Goal: Information Seeking & Learning: Learn about a topic

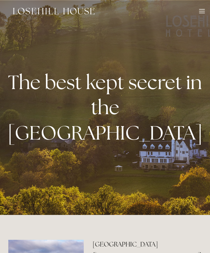
click at [201, 12] on div at bounding box center [202, 12] width 6 height 6
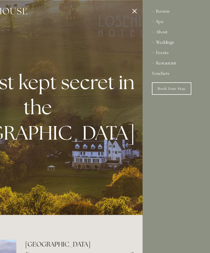
click at [176, 67] on div "Restaurant" at bounding box center [176, 63] width 49 height 10
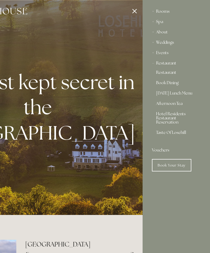
click at [191, 96] on link "[DATE] Lunch Menu" at bounding box center [176, 94] width 40 height 6
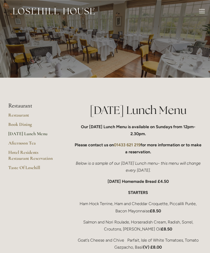
click at [24, 117] on link "Restaurant" at bounding box center [33, 116] width 50 height 9
click at [27, 144] on link "Afternoon Tea" at bounding box center [33, 144] width 50 height 9
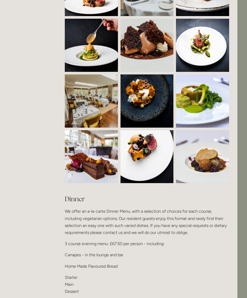
scroll to position [429, 10]
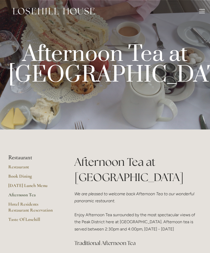
click at [34, 219] on link "Taste Of Losehill" at bounding box center [33, 221] width 50 height 9
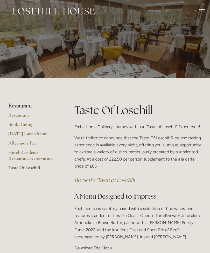
click at [203, 13] on div at bounding box center [202, 12] width 6 height 6
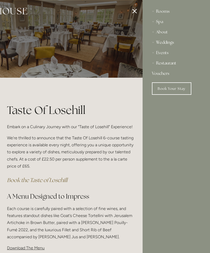
click at [167, 12] on div "Rooms" at bounding box center [176, 11] width 49 height 10
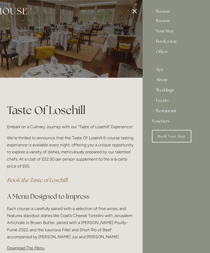
click at [165, 11] on div "Rooms" at bounding box center [176, 11] width 49 height 10
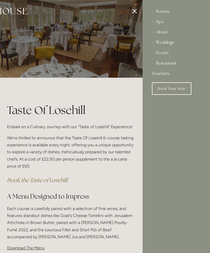
click at [166, 32] on div "About" at bounding box center [176, 32] width 49 height 10
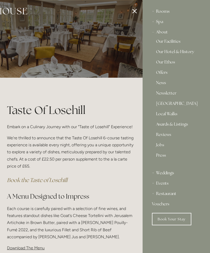
click at [189, 55] on link "Our Hotel & History" at bounding box center [176, 53] width 40 height 6
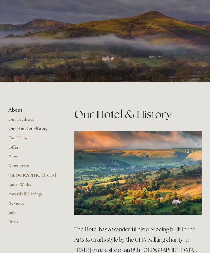
scroll to position [27, 0]
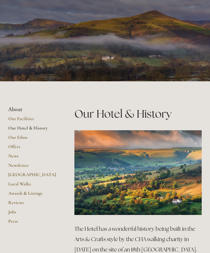
click at [28, 119] on link "Our Facilities" at bounding box center [33, 120] width 50 height 9
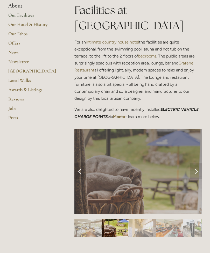
scroll to position [131, 0]
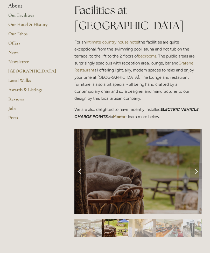
click at [199, 164] on link "Next Slide" at bounding box center [195, 172] width 11 height 16
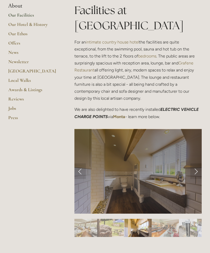
click at [196, 164] on link "Next Slide" at bounding box center [195, 172] width 11 height 16
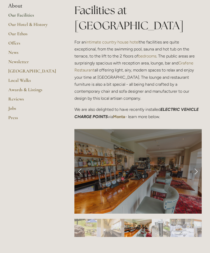
click at [197, 164] on link "Next Slide" at bounding box center [195, 172] width 11 height 16
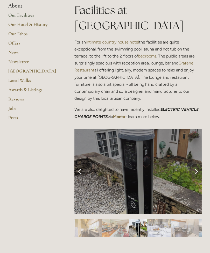
click at [196, 164] on link "Next Slide" at bounding box center [195, 172] width 11 height 16
click at [197, 164] on link "Next Slide" at bounding box center [195, 172] width 11 height 16
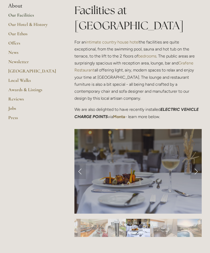
click at [199, 164] on link "Next Slide" at bounding box center [195, 172] width 11 height 16
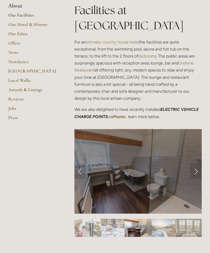
click at [201, 164] on link "Next Slide" at bounding box center [195, 172] width 11 height 16
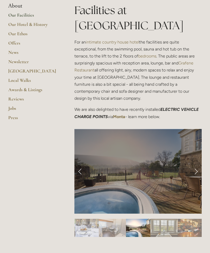
click at [197, 164] on link "Next Slide" at bounding box center [195, 172] width 11 height 16
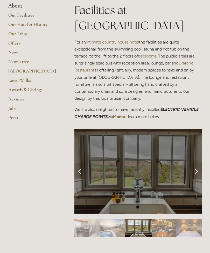
click at [197, 164] on link "Next Slide" at bounding box center [195, 172] width 11 height 16
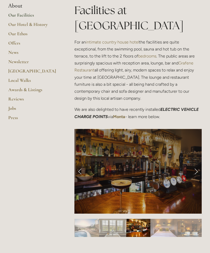
click at [198, 164] on link "Next Slide" at bounding box center [195, 172] width 11 height 16
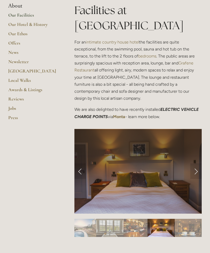
click at [197, 164] on link "Next Slide" at bounding box center [195, 172] width 11 height 16
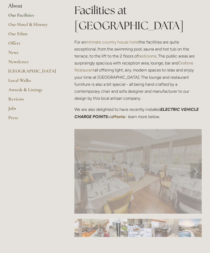
click at [197, 164] on link "Next Slide" at bounding box center [195, 172] width 11 height 16
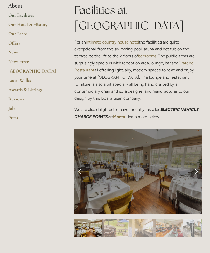
click at [196, 164] on link "Next Slide" at bounding box center [195, 172] width 11 height 16
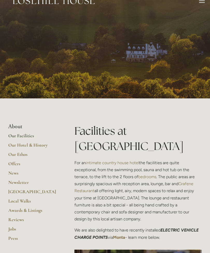
scroll to position [0, 0]
